Goal: Transaction & Acquisition: Purchase product/service

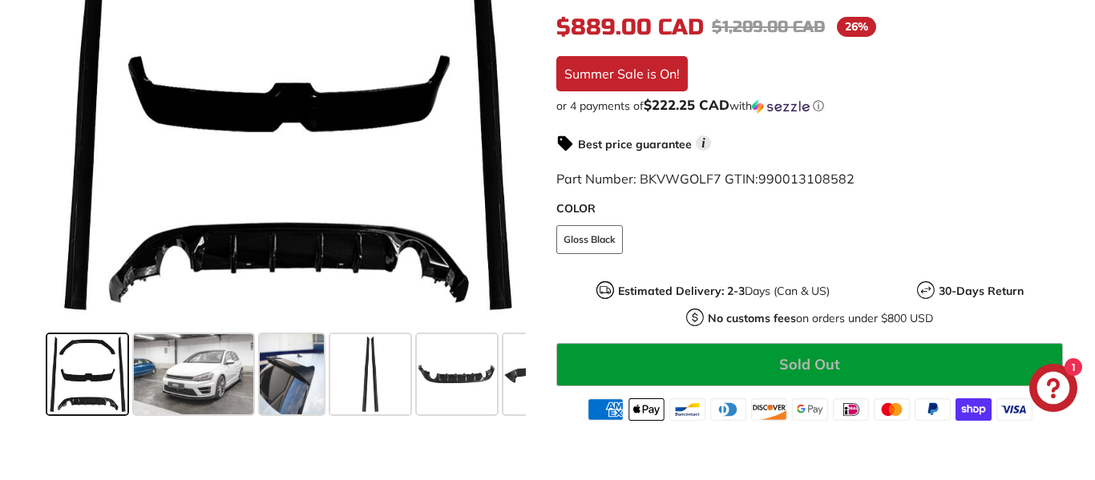
scroll to position [488, 0]
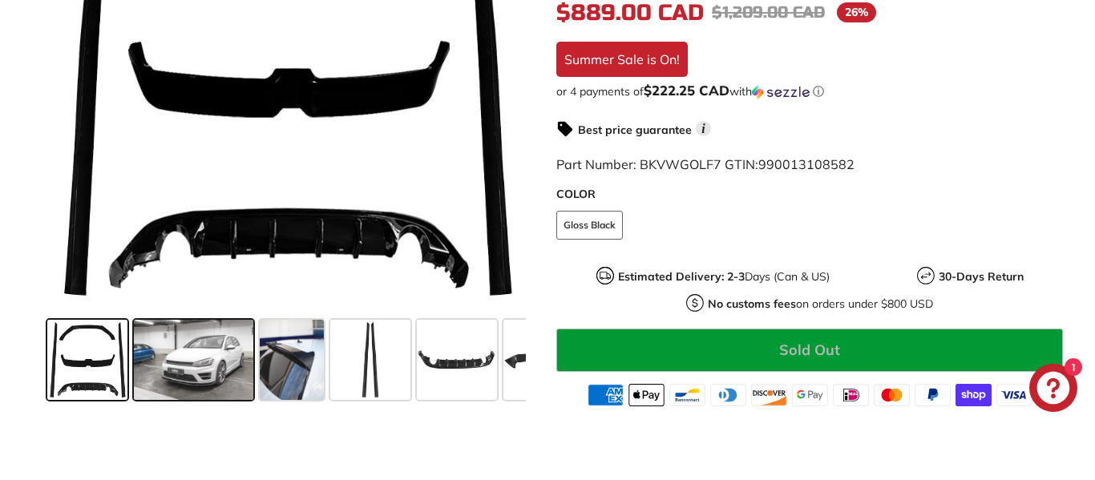
click at [189, 361] on span at bounding box center [194, 360] width 120 height 80
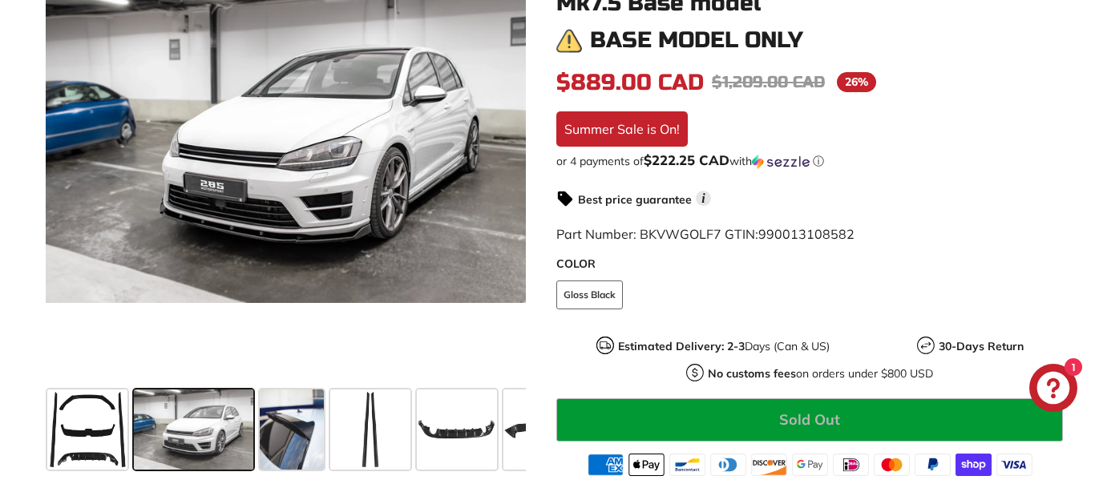
scroll to position [422, 0]
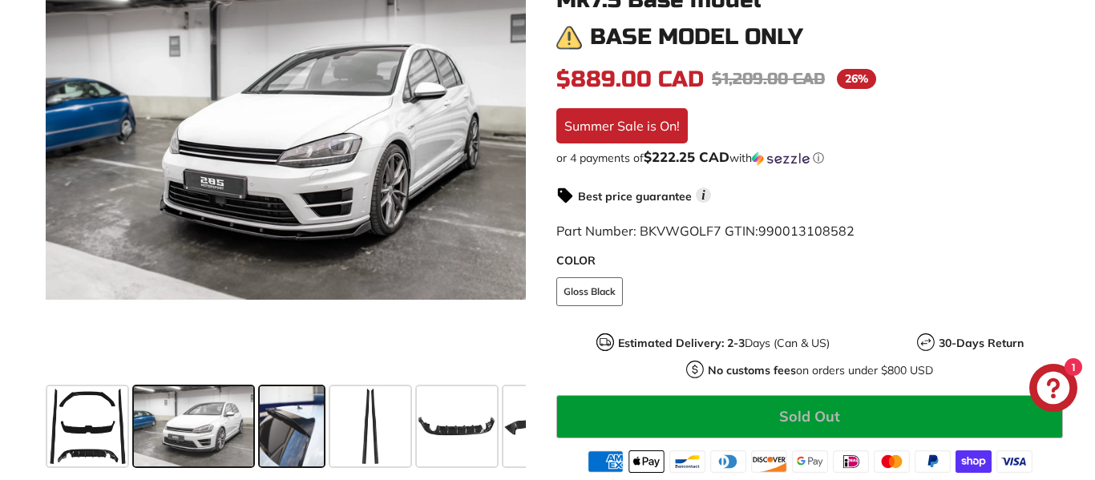
click at [281, 442] on span at bounding box center [292, 426] width 64 height 80
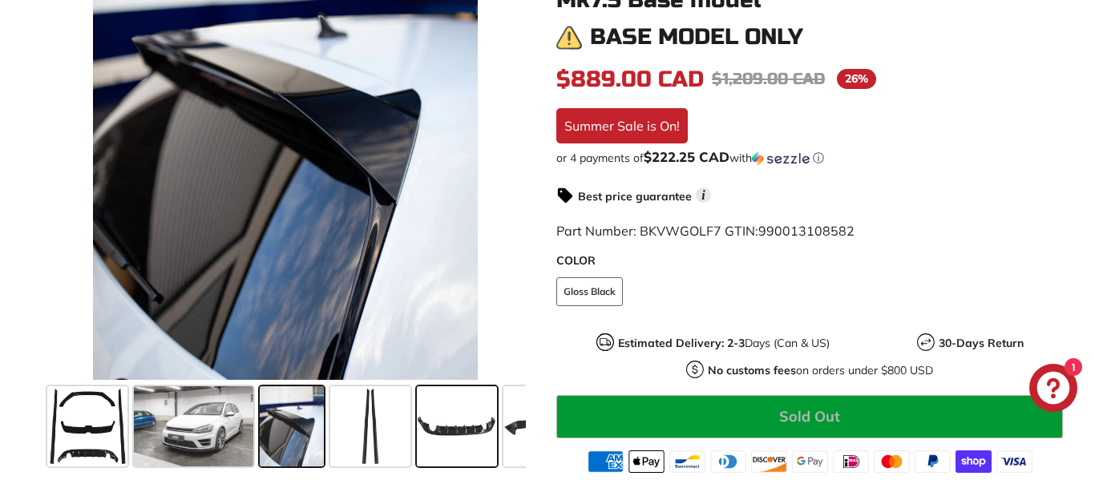
click at [444, 440] on span at bounding box center [457, 426] width 80 height 80
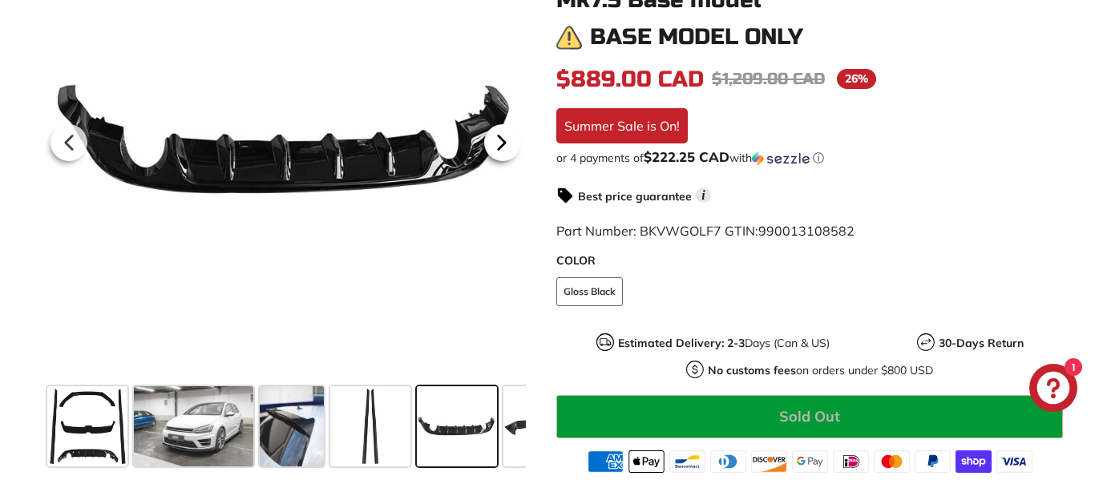
click at [507, 147] on icon at bounding box center [501, 142] width 37 height 37
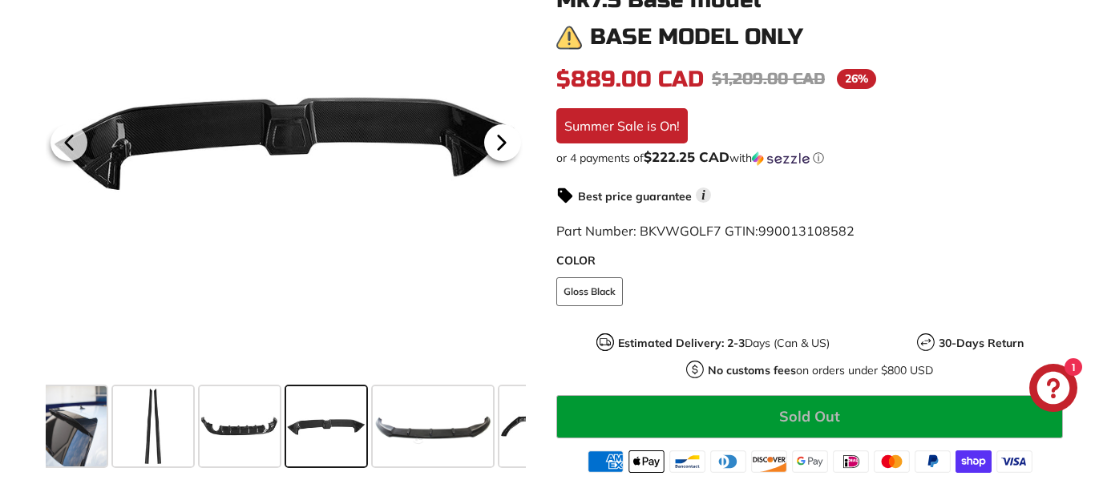
scroll to position [0, 259]
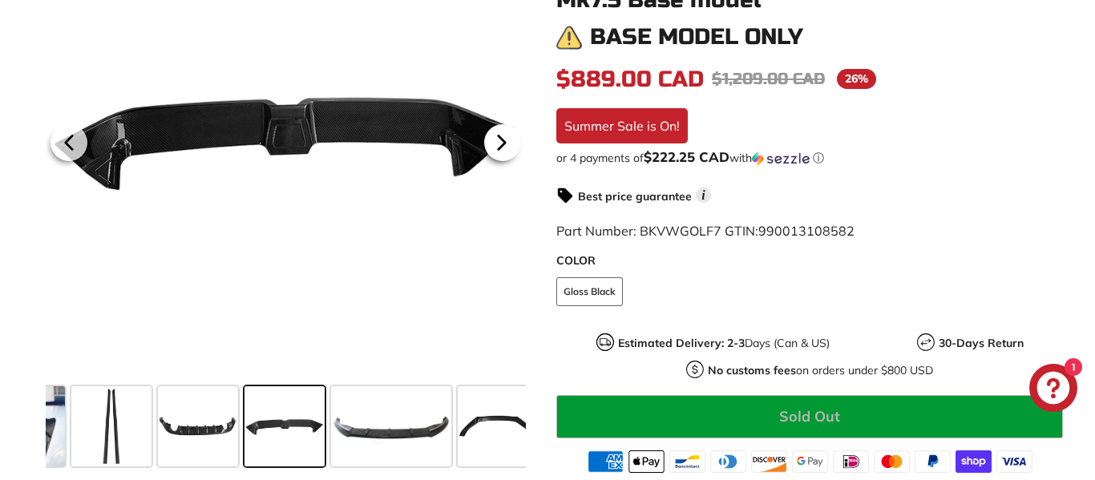
click at [507, 147] on icon at bounding box center [501, 142] width 37 height 37
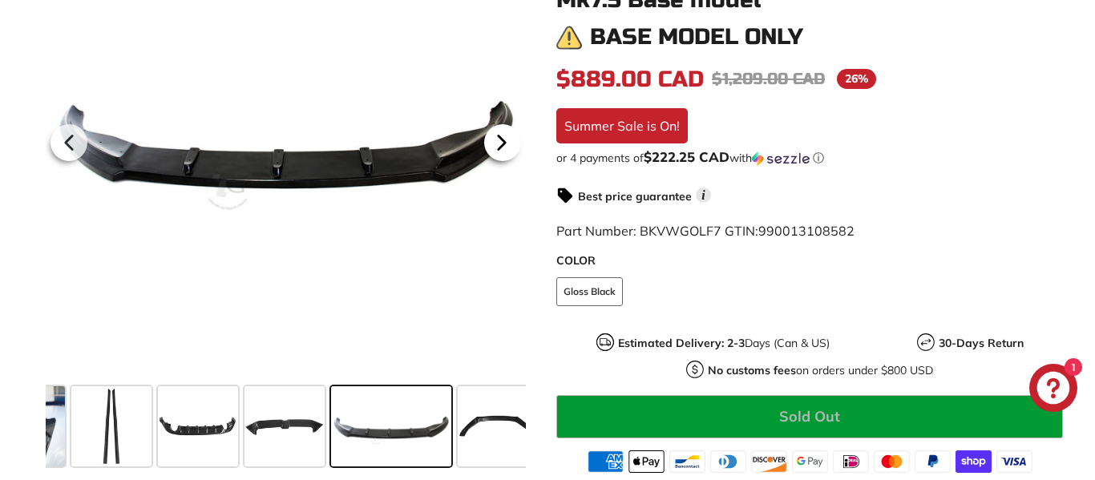
click at [507, 147] on icon at bounding box center [501, 142] width 37 height 37
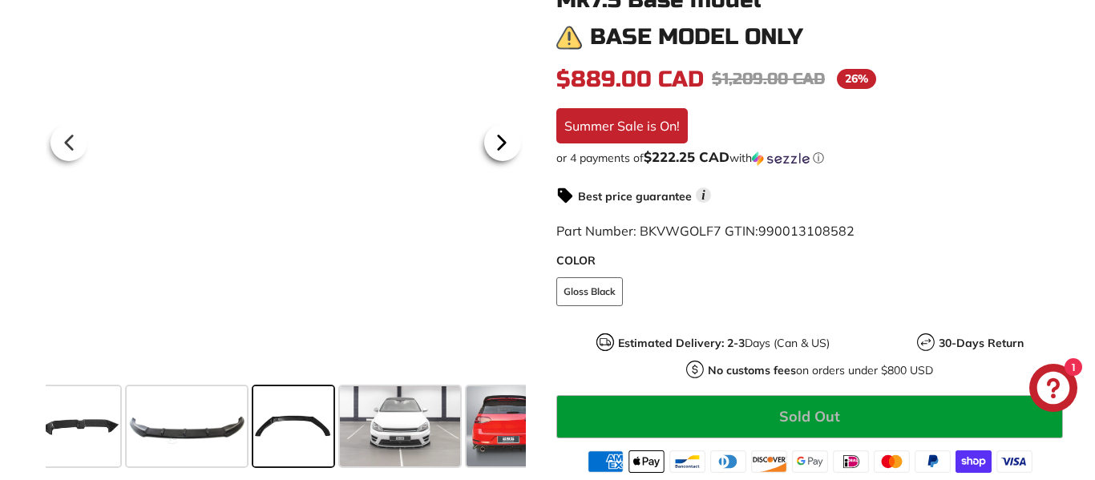
scroll to position [0, 472]
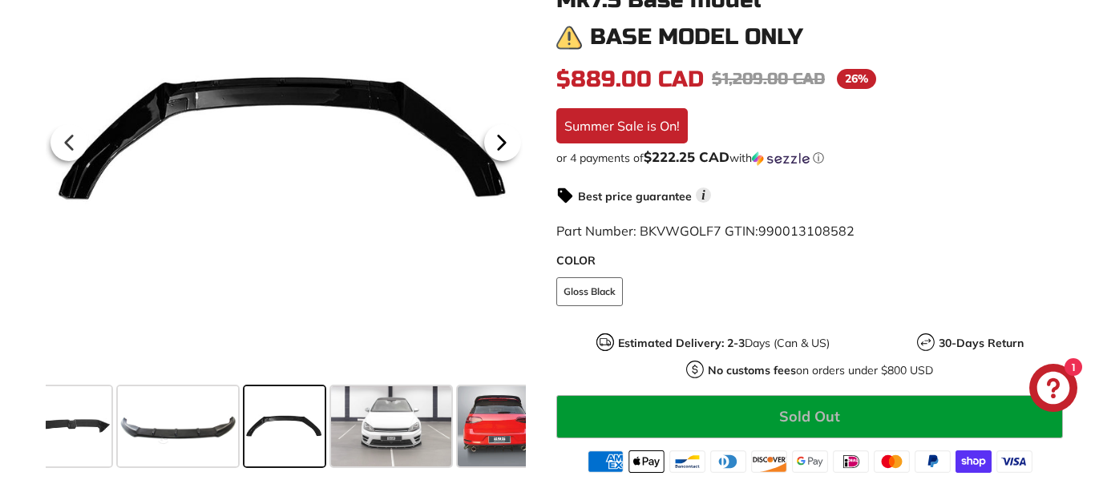
click at [507, 147] on icon at bounding box center [501, 142] width 37 height 37
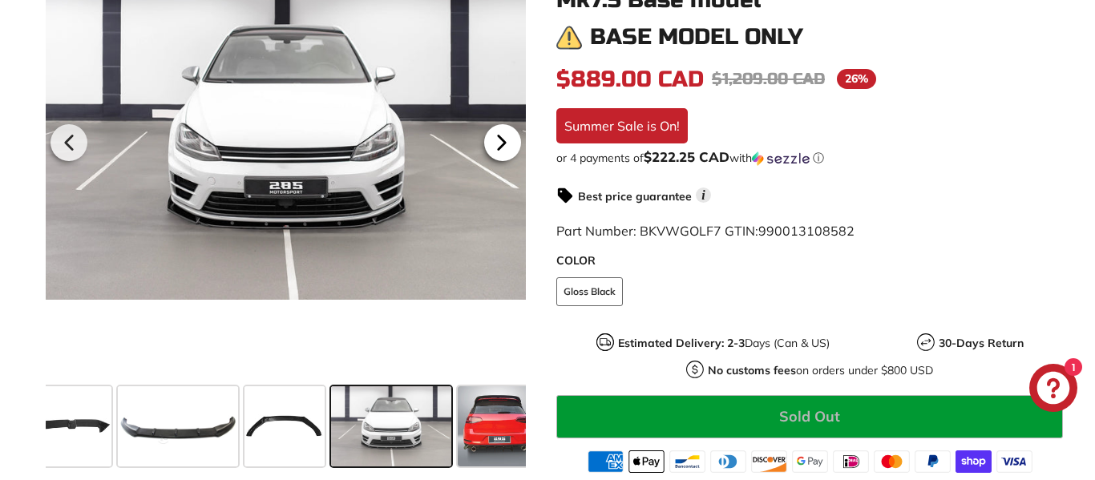
click at [507, 147] on icon at bounding box center [501, 142] width 37 height 37
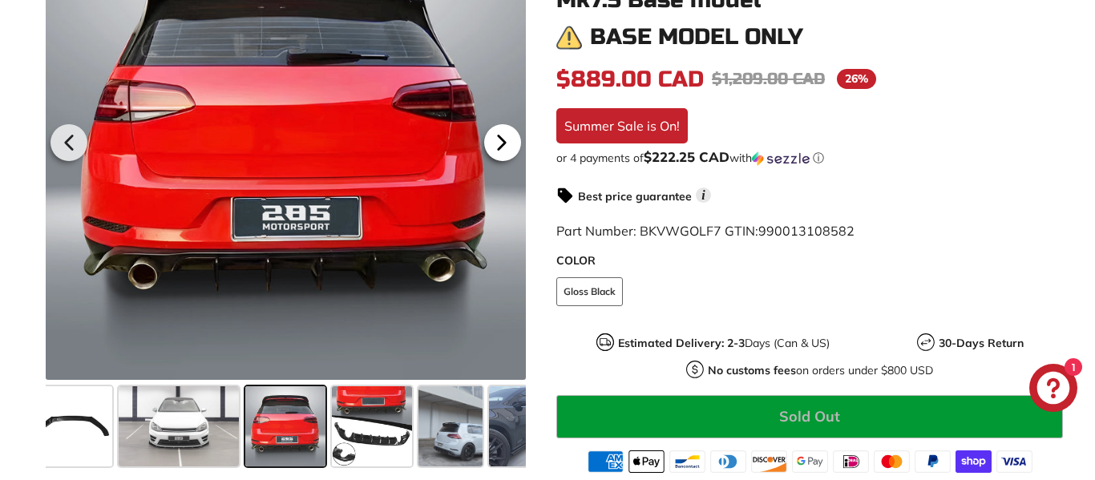
scroll to position [0, 685]
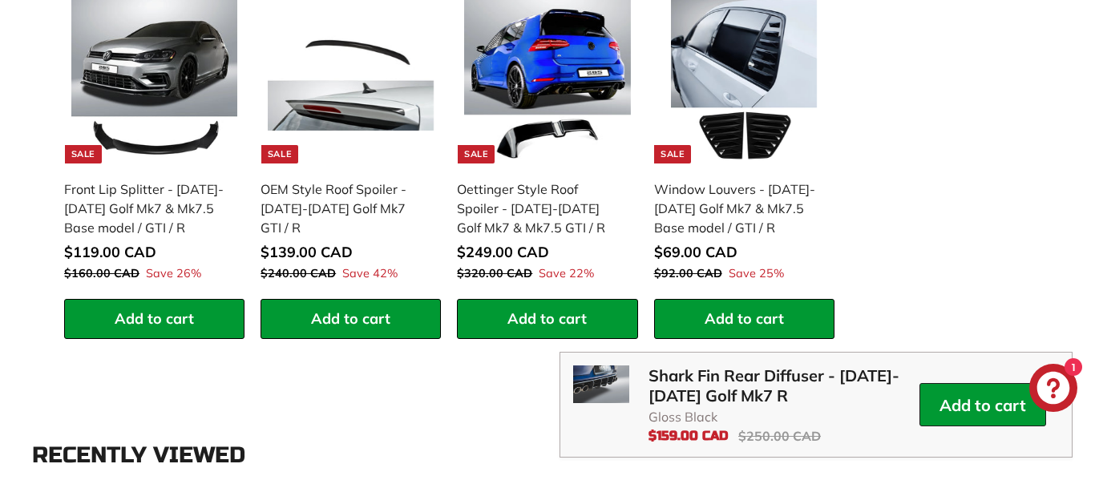
scroll to position [1579, 0]
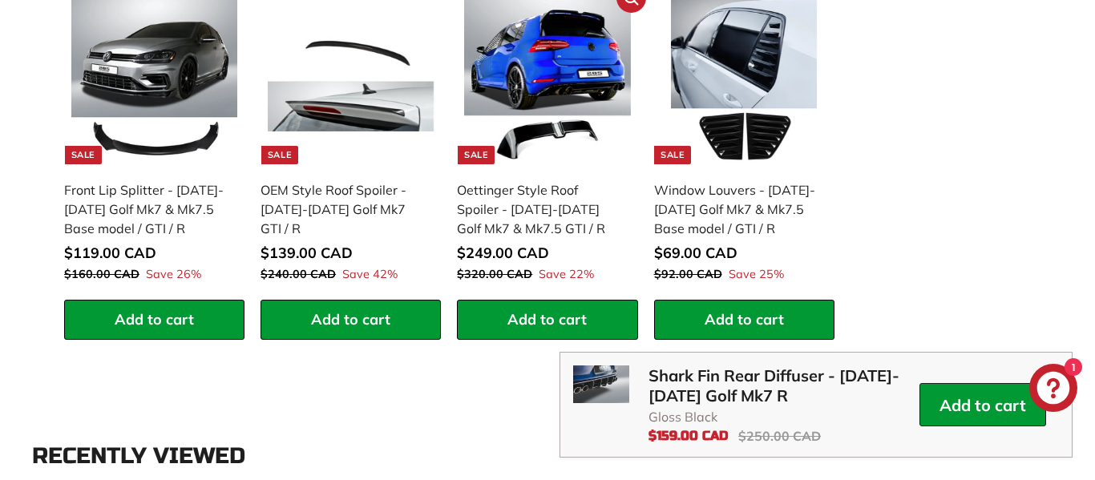
click at [604, 77] on img at bounding box center [547, 81] width 166 height 166
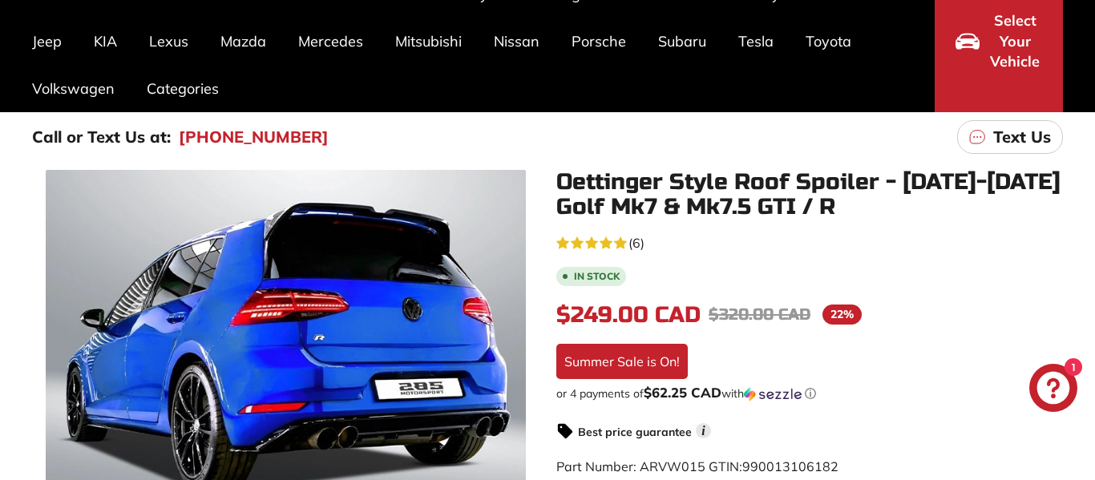
scroll to position [149, 0]
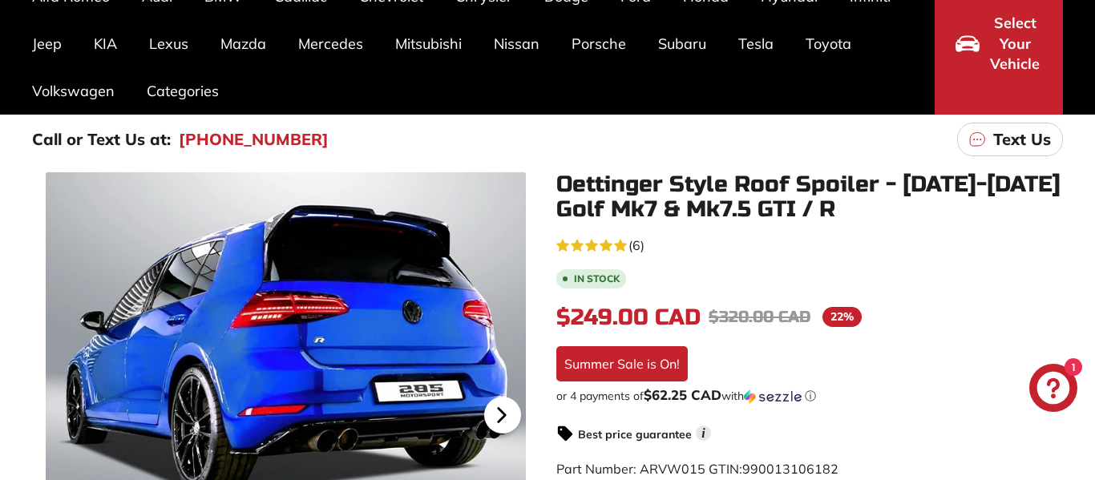
click at [503, 418] on icon at bounding box center [501, 415] width 37 height 37
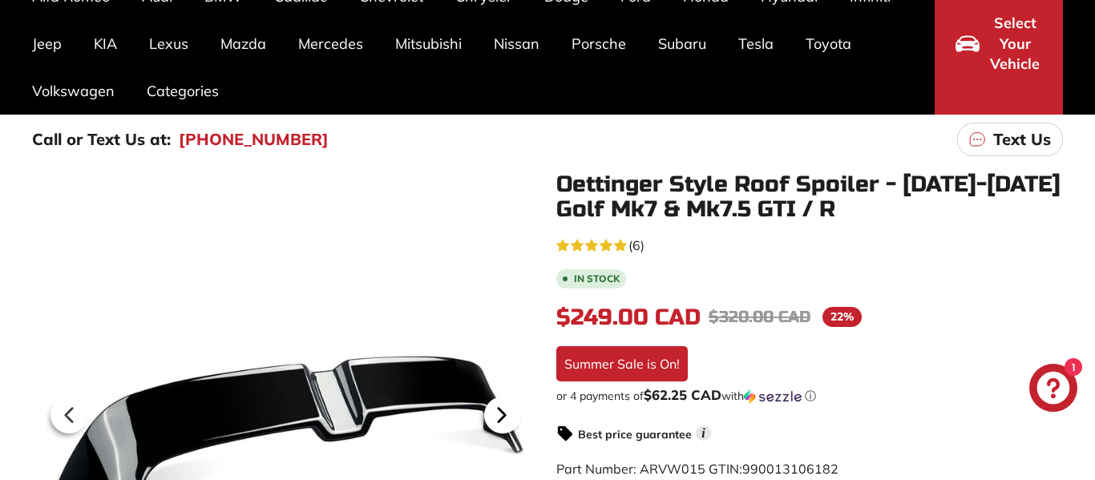
click at [503, 418] on icon at bounding box center [501, 415] width 37 height 37
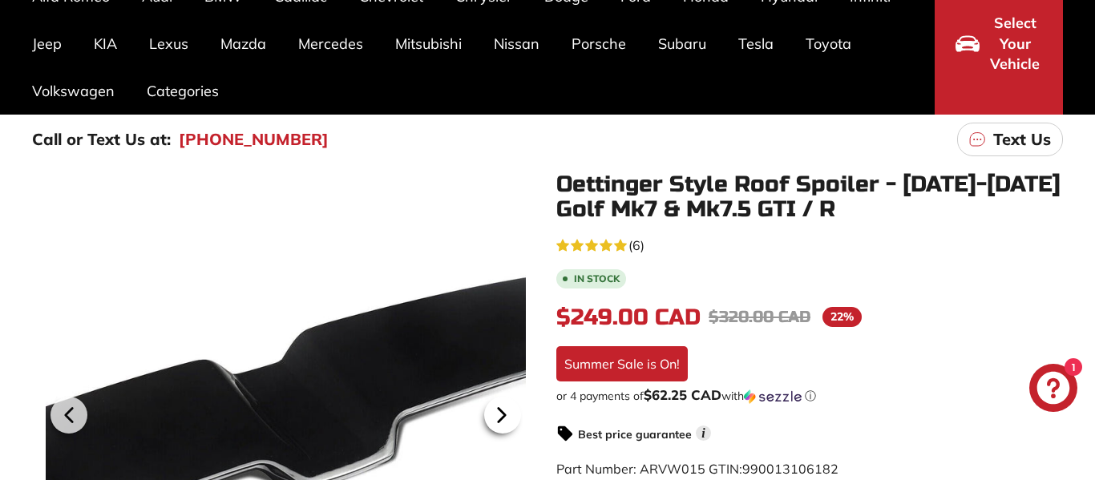
click at [503, 418] on icon at bounding box center [501, 415] width 37 height 37
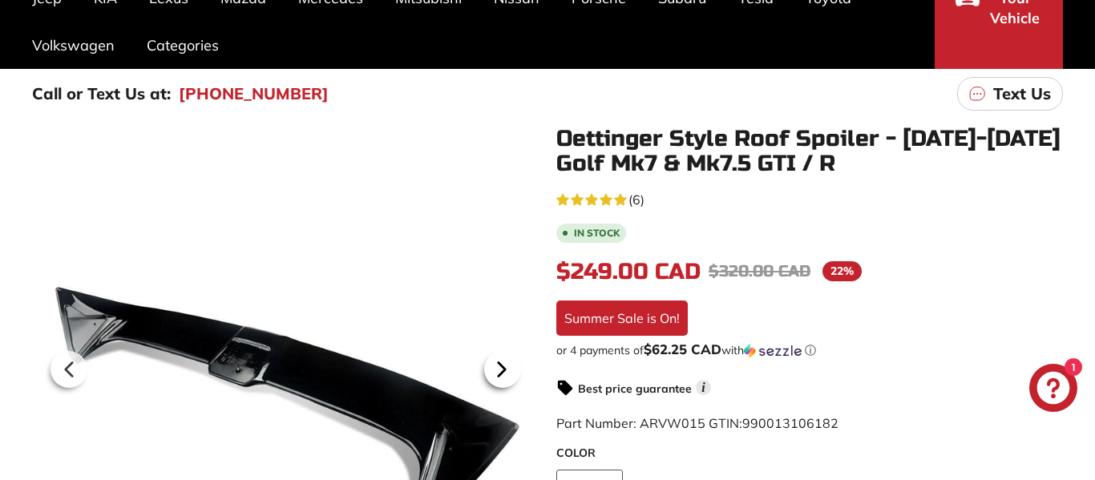
scroll to position [199, 0]
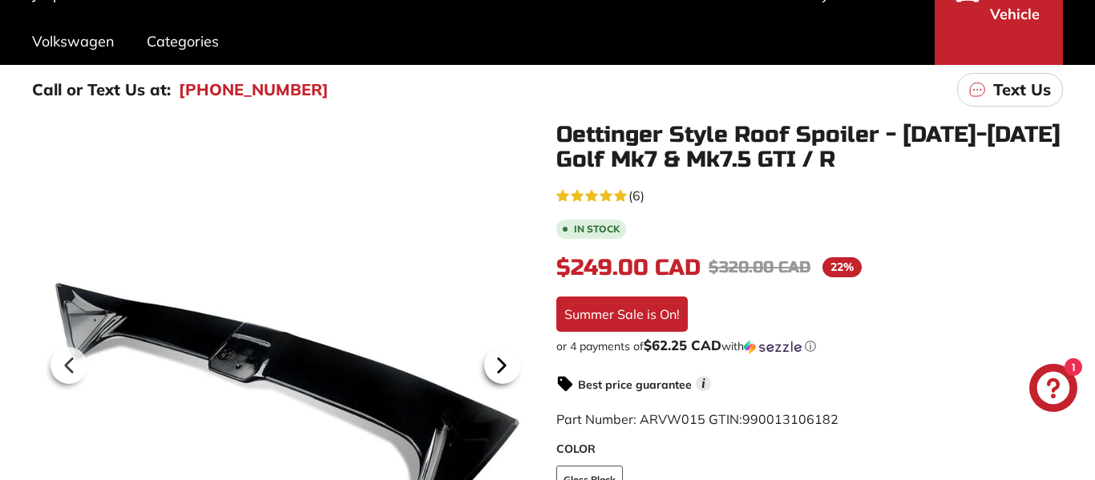
click at [503, 366] on icon at bounding box center [501, 365] width 6 height 14
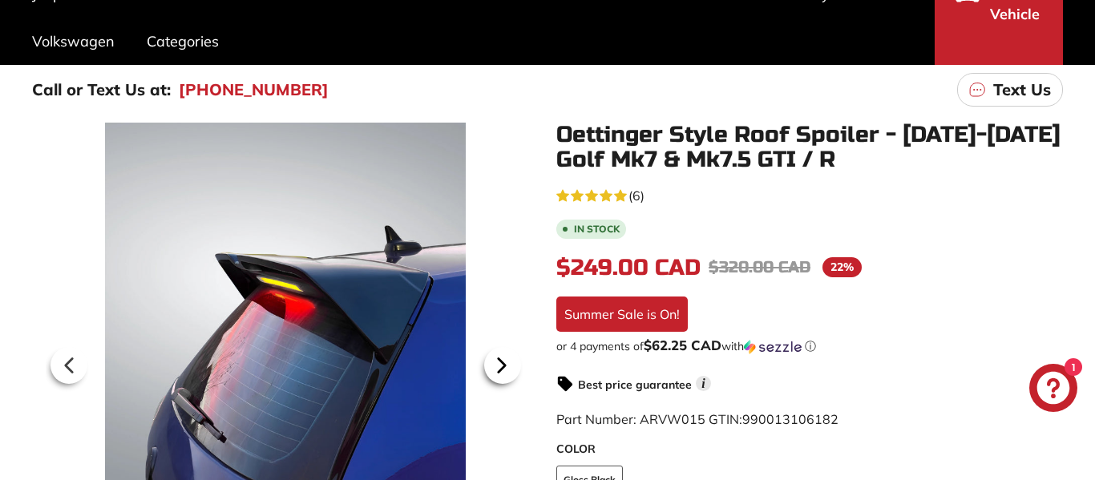
click at [503, 366] on icon at bounding box center [501, 365] width 6 height 14
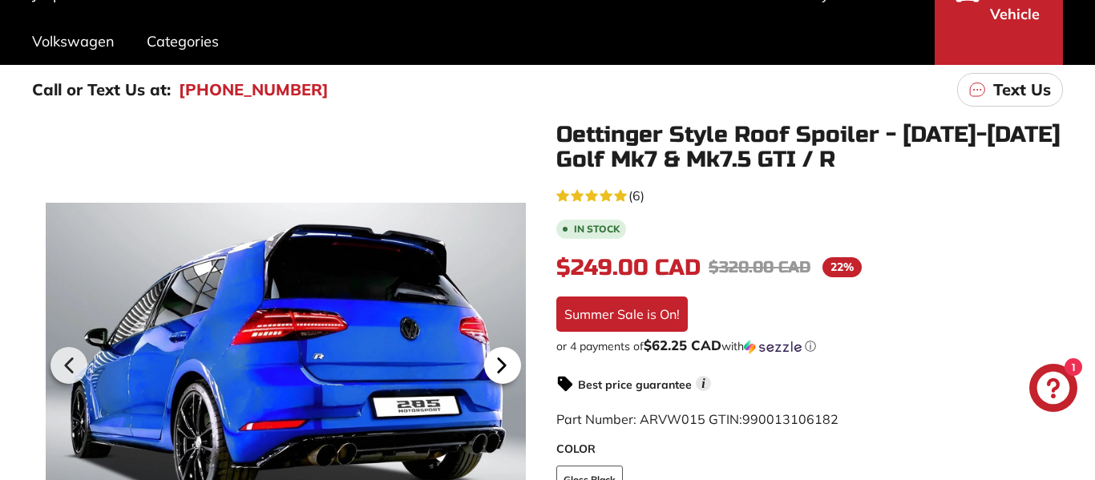
scroll to position [0, 144]
